Goal: Check status: Check status

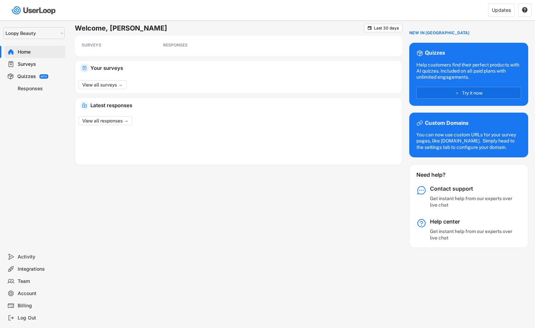
select select ""1348695171700984260__LOOKUP__1621425969652x687239840058835000""
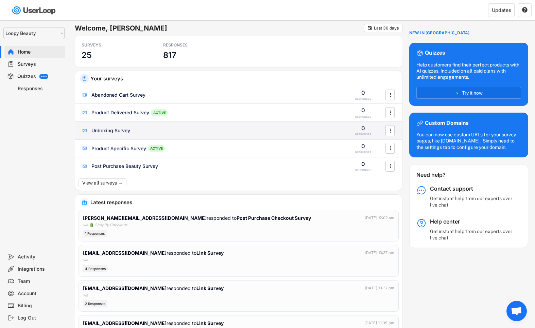
click at [109, 125] on div "Unboxing Survey 0 RESPONSES " at bounding box center [238, 131] width 327 height 18
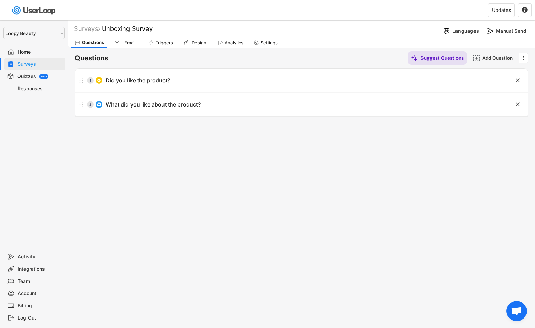
click at [48, 63] on div "Surveys" at bounding box center [40, 64] width 45 height 6
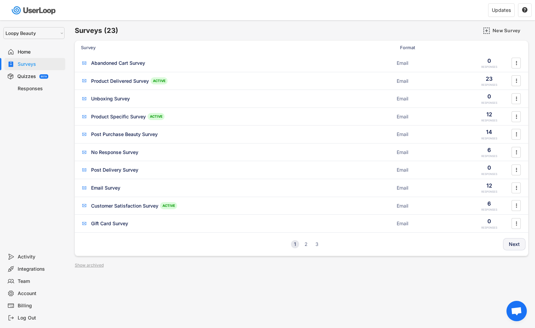
click at [511, 242] on button "Next" at bounding box center [514, 244] width 22 height 12
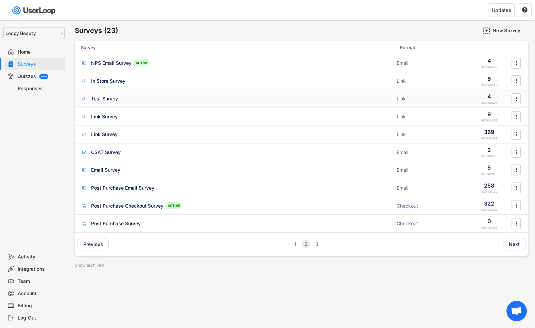
click at [183, 96] on div "Test Survey ACTIVE" at bounding box center [236, 98] width 311 height 7
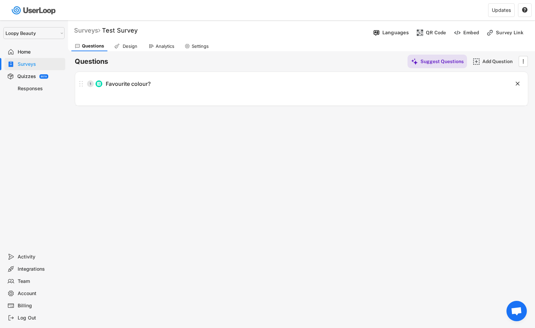
click at [94, 27] on div "Surveys" at bounding box center [87, 30] width 26 height 8
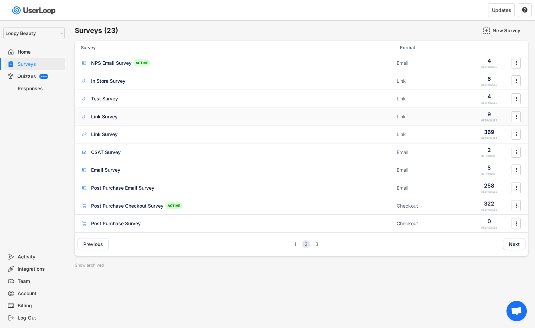
click at [118, 118] on div "Link Survey ACTIVE" at bounding box center [236, 116] width 311 height 7
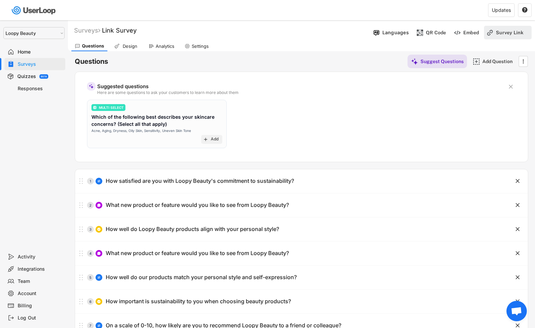
click at [507, 34] on div "Survey Link" at bounding box center [512, 33] width 34 height 6
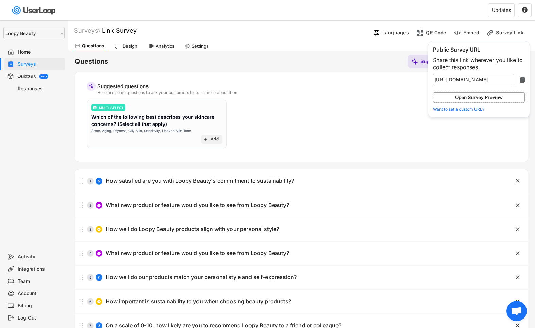
click at [479, 101] on button "Open Survey Preview" at bounding box center [479, 97] width 92 height 10
click at [53, 91] on div "Responses" at bounding box center [40, 89] width 45 height 6
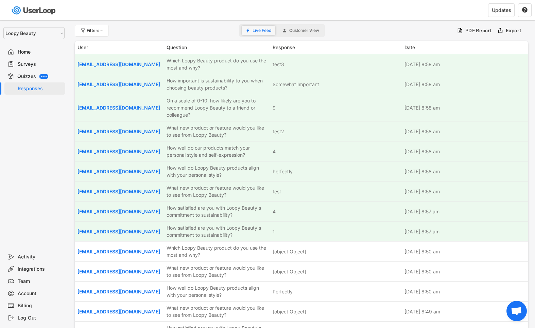
click at [254, 31] on span "Live Feed" at bounding box center [261, 31] width 19 height 4
click at [32, 75] on div "Quizzes" at bounding box center [26, 76] width 19 height 6
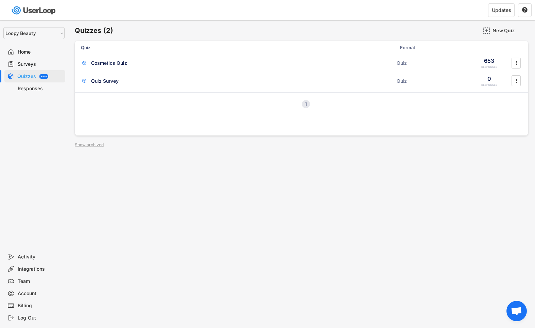
click at [38, 65] on div "Surveys" at bounding box center [40, 64] width 45 height 6
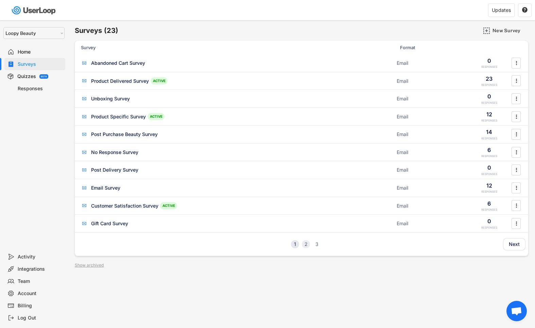
click at [304, 244] on div "2" at bounding box center [306, 244] width 8 height 5
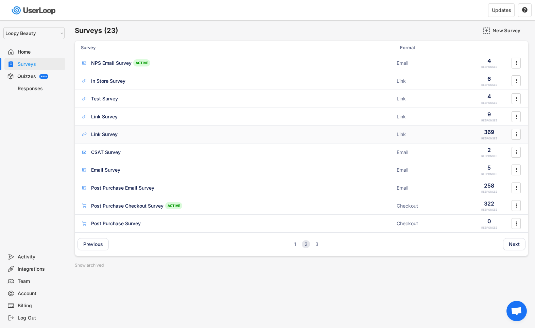
click at [137, 138] on div "Link Survey ACTIVE Link 369 RESPONSES " at bounding box center [301, 135] width 453 height 18
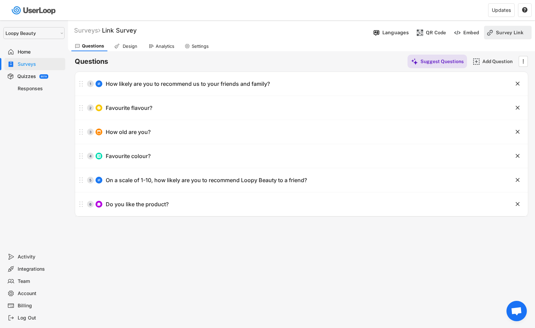
click at [501, 36] on div "Survey Link" at bounding box center [512, 33] width 34 height 14
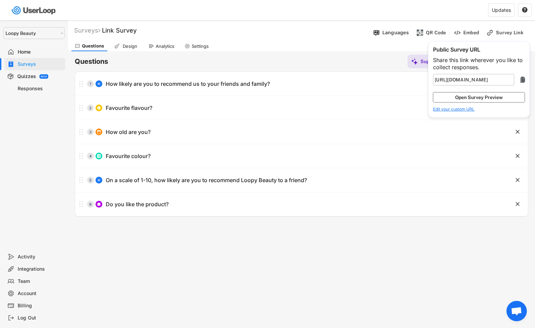
click at [472, 97] on button "Open Survey Preview" at bounding box center [479, 97] width 92 height 10
click at [46, 87] on div "Responses" at bounding box center [40, 89] width 45 height 6
type input "[URL][DOMAIN_NAME]"
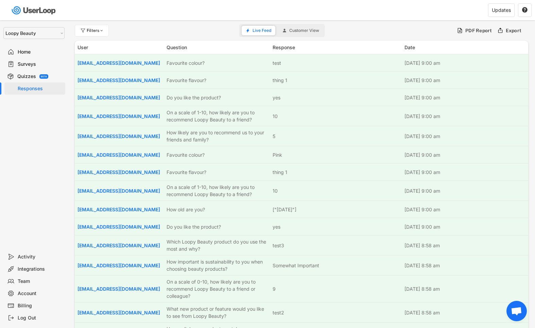
click at [258, 25] on div "Live Feed Customer View" at bounding box center [281, 30] width 85 height 13
click at [258, 29] on span "Live Feed" at bounding box center [261, 31] width 19 height 4
click at [34, 90] on div "Responses" at bounding box center [40, 89] width 45 height 6
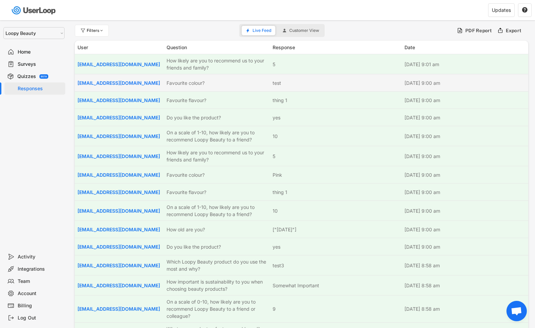
click at [179, 86] on div "Favourite colour?" at bounding box center [217, 82] width 102 height 7
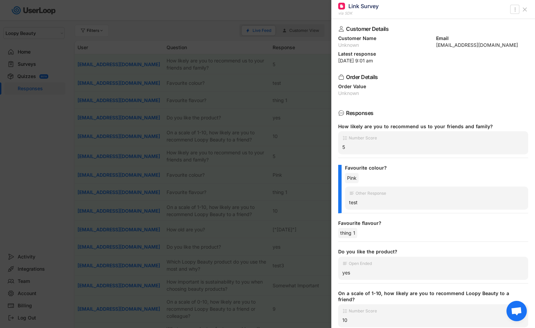
scroll to position [7, 0]
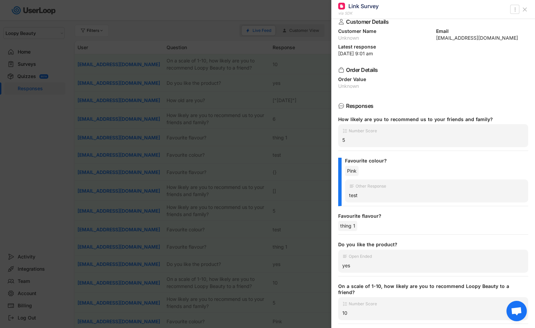
click at [271, 28] on div at bounding box center [267, 164] width 535 height 328
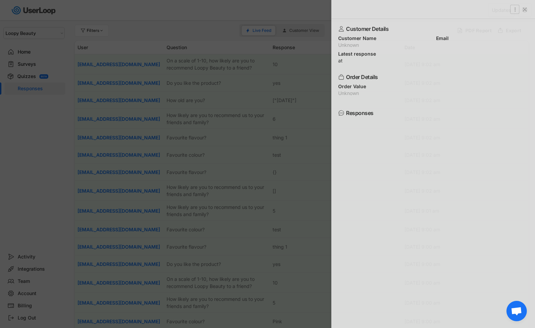
scroll to position [0, 0]
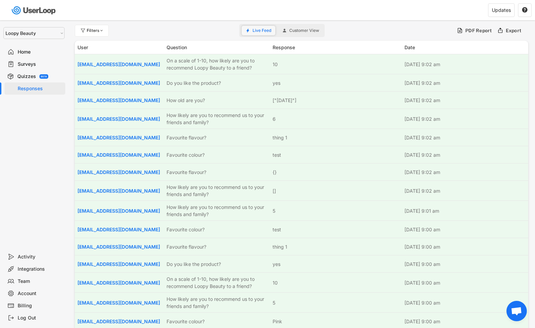
click at [270, 30] on span "Live Feed" at bounding box center [261, 31] width 19 height 4
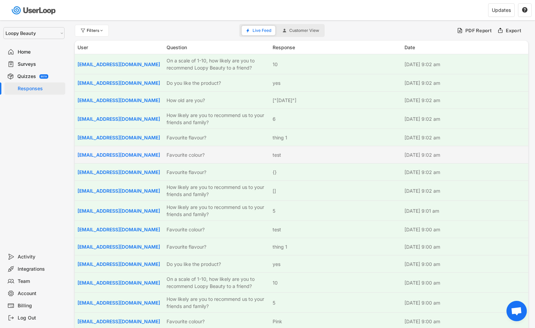
click at [215, 159] on div "[EMAIL_ADDRESS][DOMAIN_NAME] Favourite colour? test [DATE] 9:02 am" at bounding box center [301, 154] width 453 height 17
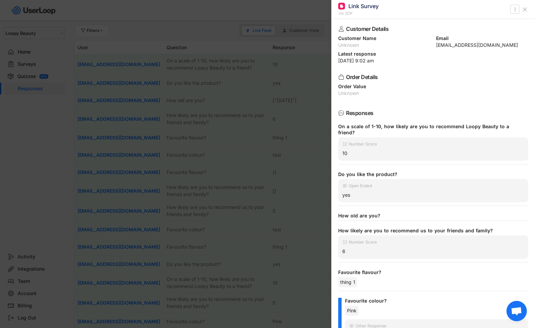
scroll to position [36, 0]
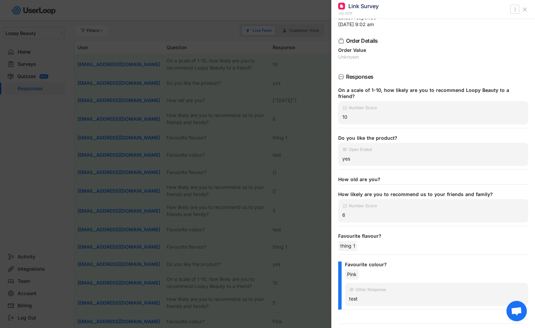
click at [312, 210] on div at bounding box center [267, 164] width 535 height 328
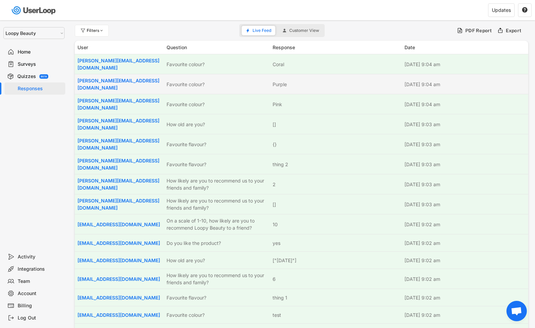
click at [276, 83] on div "Purple" at bounding box center [279, 84] width 14 height 7
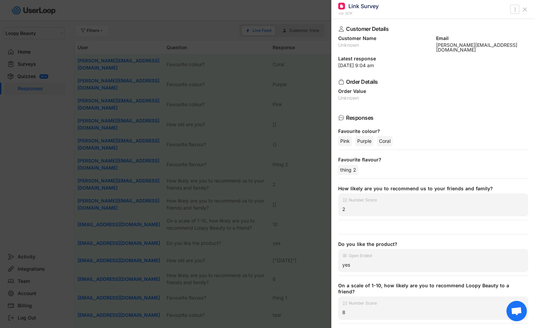
click at [276, 83] on div at bounding box center [267, 164] width 535 height 328
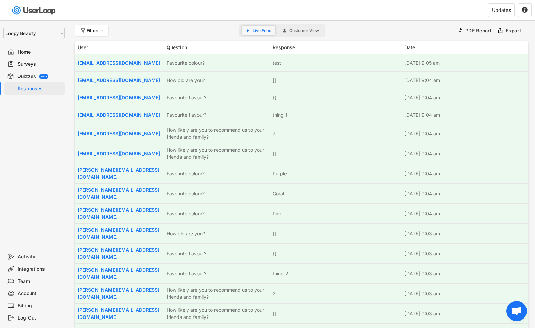
click at [258, 31] on span "Live Feed" at bounding box center [261, 31] width 19 height 4
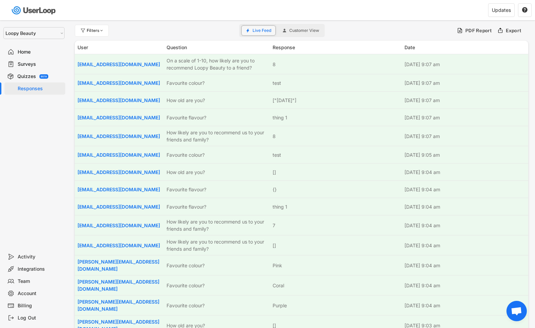
click at [262, 33] on button "Live Feed" at bounding box center [258, 31] width 34 height 10
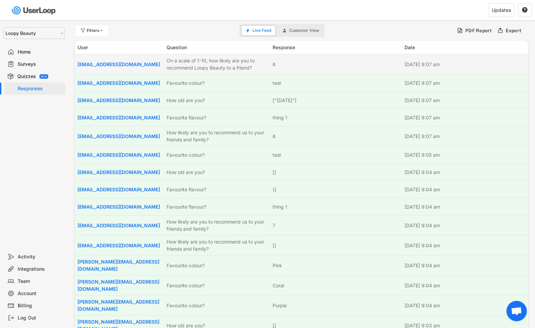
click at [240, 67] on div "On a scale of 1-10, how likely are you to recommend Loopy Beauty to a friend?" at bounding box center [217, 64] width 102 height 14
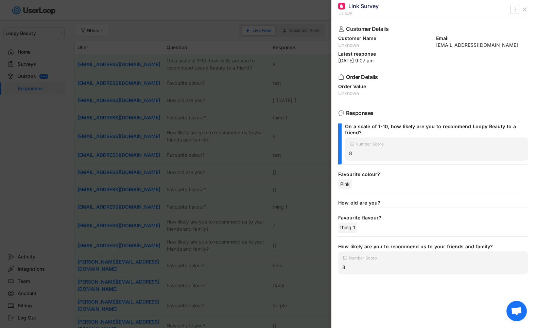
click at [240, 66] on div at bounding box center [267, 164] width 535 height 328
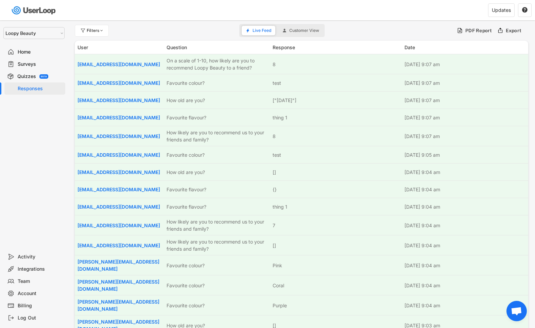
click at [39, 65] on div "Surveys" at bounding box center [40, 64] width 45 height 6
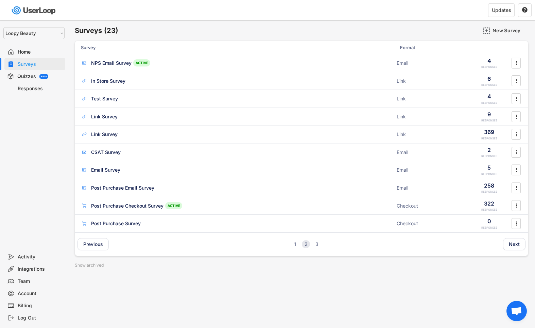
click at [34, 87] on div "Responses" at bounding box center [40, 89] width 45 height 6
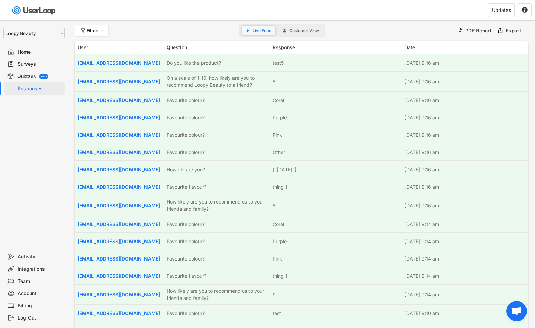
click at [272, 32] on button "Live Feed" at bounding box center [258, 31] width 34 height 10
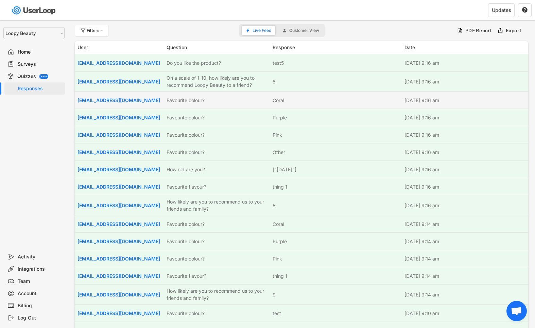
click at [295, 94] on div "[EMAIL_ADDRESS][DOMAIN_NAME] Favourite colour? Coral [DATE] 9:16 am" at bounding box center [301, 100] width 453 height 17
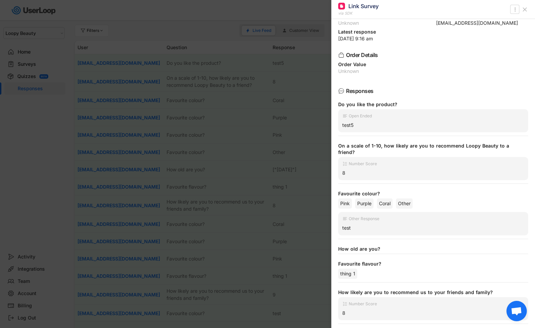
scroll to position [72, 0]
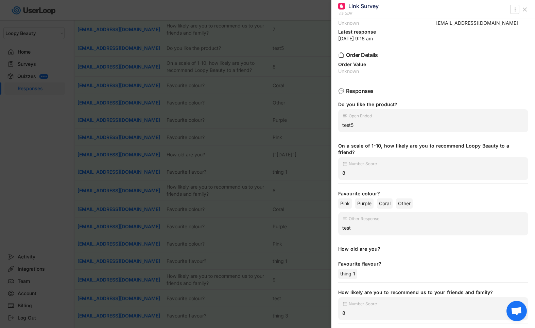
click at [234, 89] on div at bounding box center [267, 164] width 535 height 328
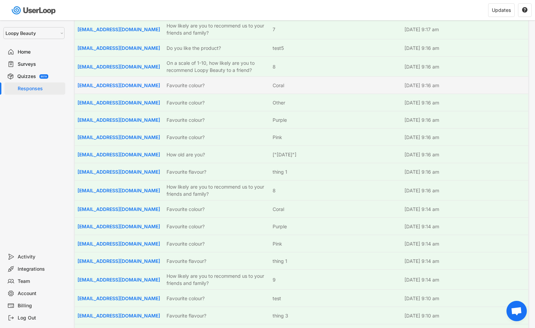
scroll to position [0, 0]
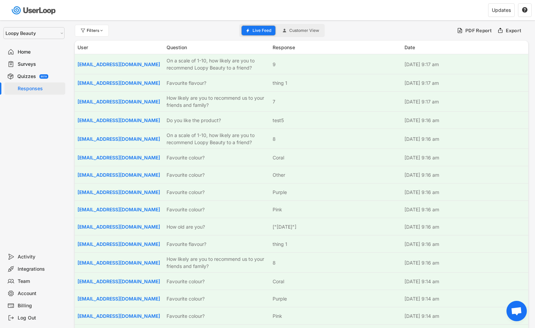
click at [253, 34] on button "Live Feed" at bounding box center [258, 31] width 34 height 10
click at [42, 48] on div "Home" at bounding box center [34, 52] width 61 height 12
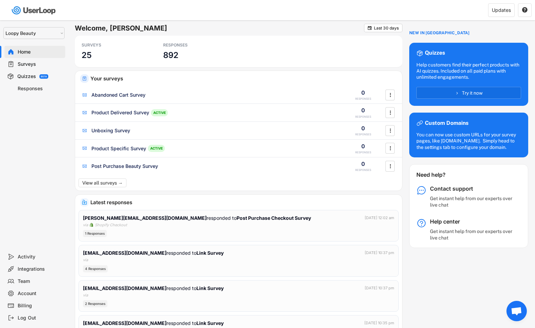
click at [42, 48] on div "Home" at bounding box center [34, 52] width 61 height 12
